Goal: Task Accomplishment & Management: Use online tool/utility

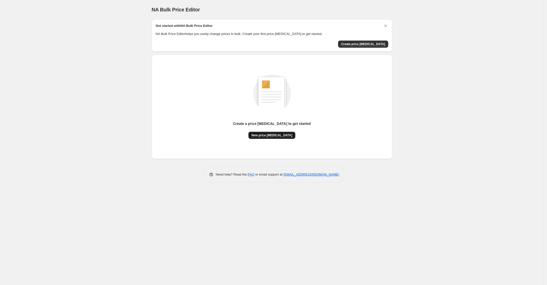
click at [271, 137] on button "New price [MEDICAL_DATA]" at bounding box center [271, 135] width 47 height 7
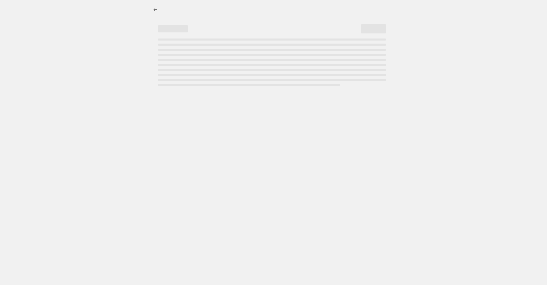
select select "percentage"
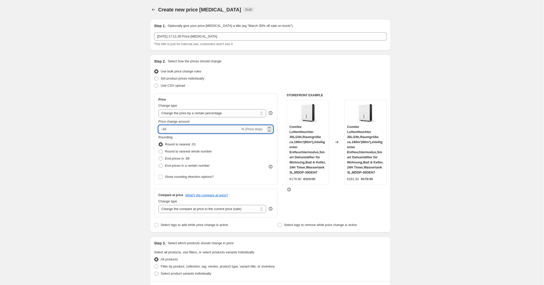
click at [224, 126] on input "-10" at bounding box center [199, 129] width 82 height 8
type input "-1"
type input "-30"
click at [290, 86] on div "Use CSV upload" at bounding box center [270, 85] width 233 height 7
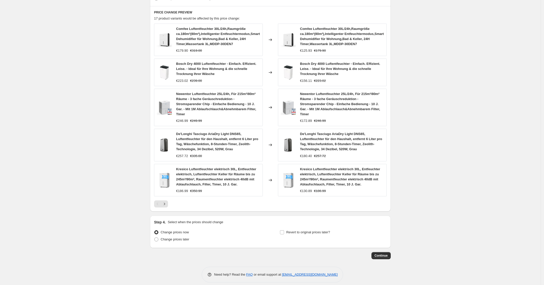
scroll to position [281, 0]
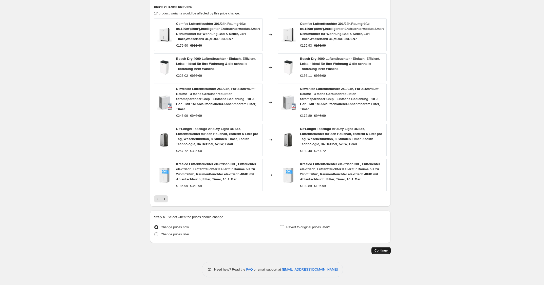
click at [378, 251] on span "Continue" at bounding box center [380, 250] width 13 height 4
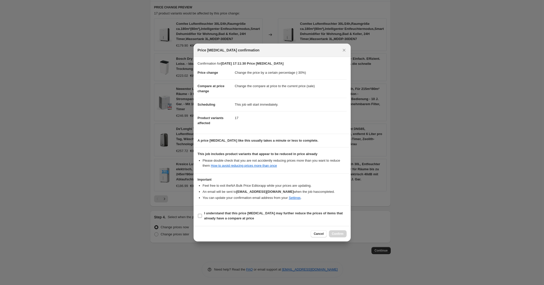
click at [292, 216] on b "I understand that this price change job may further reduce the prices of items …" at bounding box center [273, 215] width 139 height 9
click at [202, 216] on input "I understand that this price change job may further reduce the prices of items …" at bounding box center [200, 216] width 4 height 4
checkbox input "true"
click at [334, 232] on button "Confirm" at bounding box center [338, 233] width 18 height 7
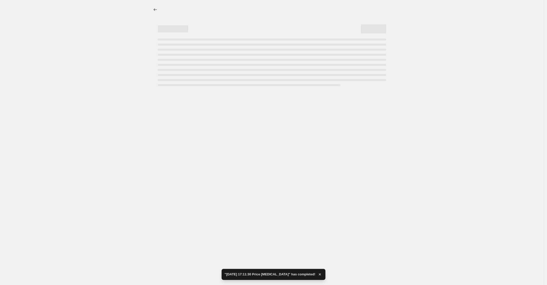
select select "percentage"
